Goal: Transaction & Acquisition: Purchase product/service

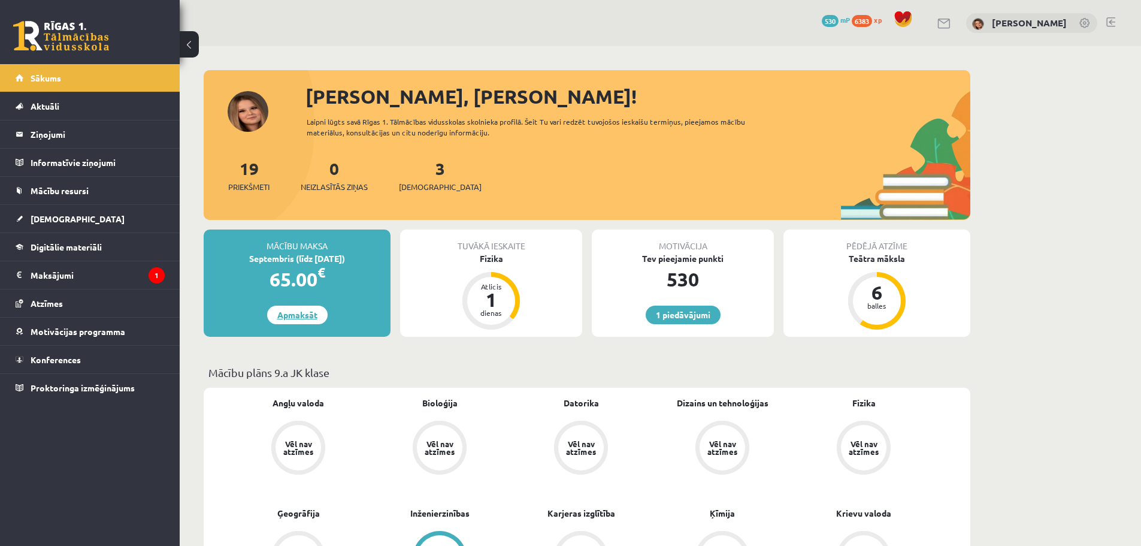
click at [296, 318] on link "Apmaksāt" at bounding box center [297, 315] width 61 height 19
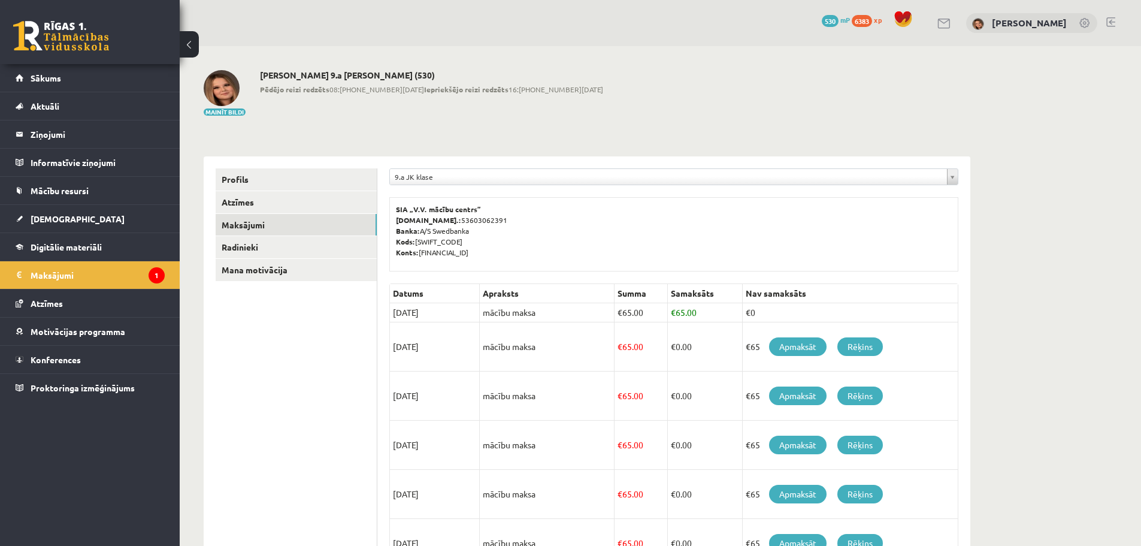
scroll to position [60, 0]
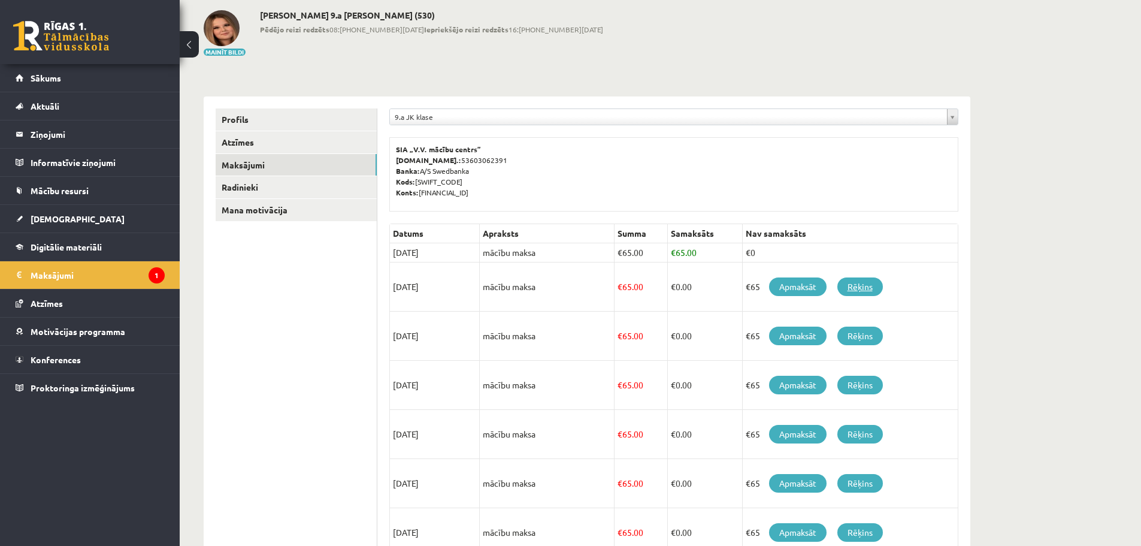
click at [870, 277] on link "Rēķins" at bounding box center [861, 286] width 46 height 19
click at [802, 290] on link "Apmaksāt" at bounding box center [798, 286] width 58 height 19
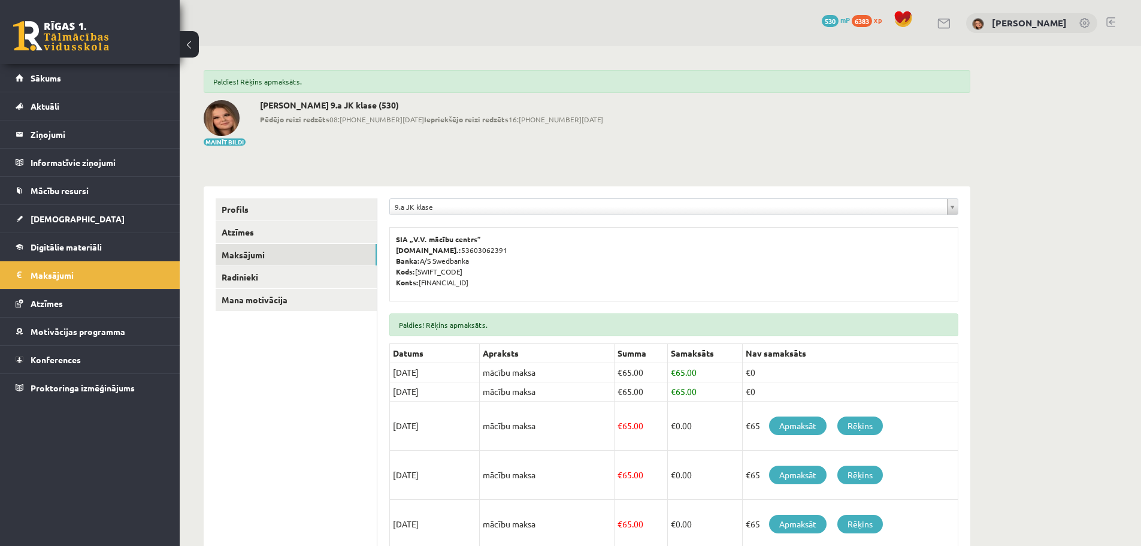
click at [1011, 334] on div "**********" at bounding box center [661, 462] width 962 height 833
click at [52, 77] on span "Sākums" at bounding box center [46, 77] width 31 height 11
